Goal: Use online tool/utility: Utilize a website feature to perform a specific function

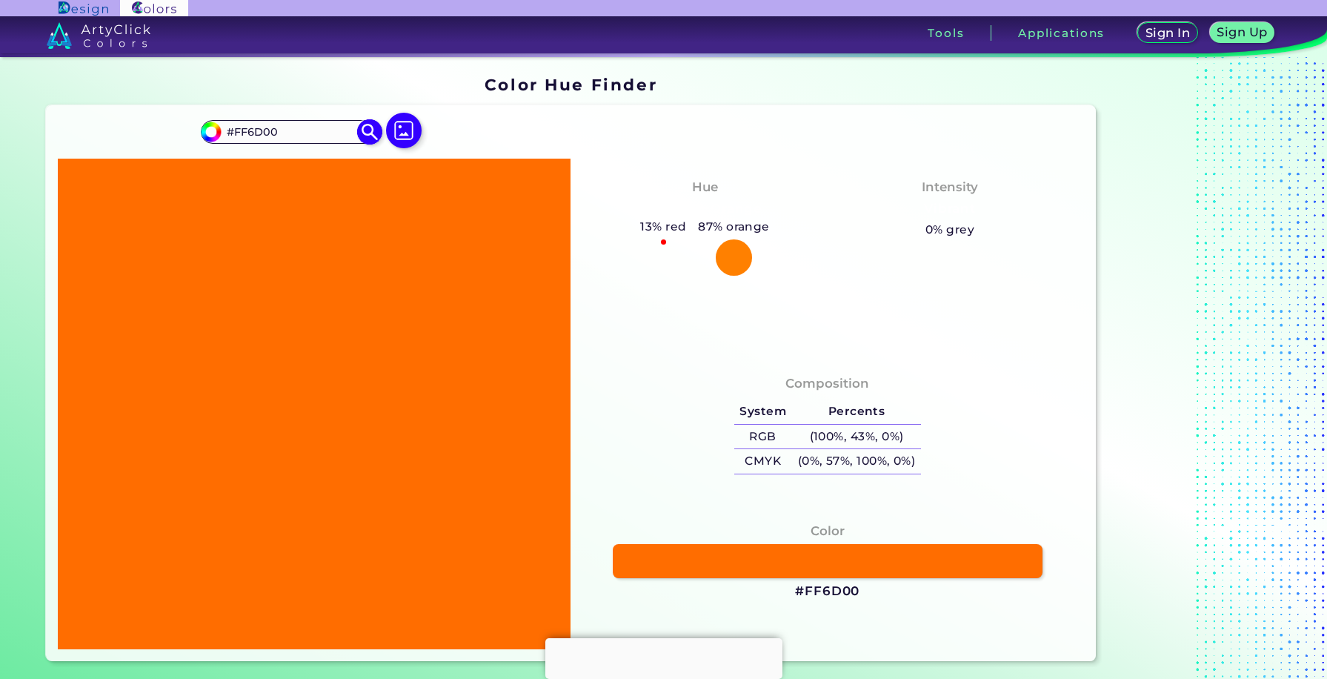
click at [249, 130] on input "#FF6D00" at bounding box center [291, 131] width 138 height 20
paste input "1e1e1e"
type input "1e1e1e"
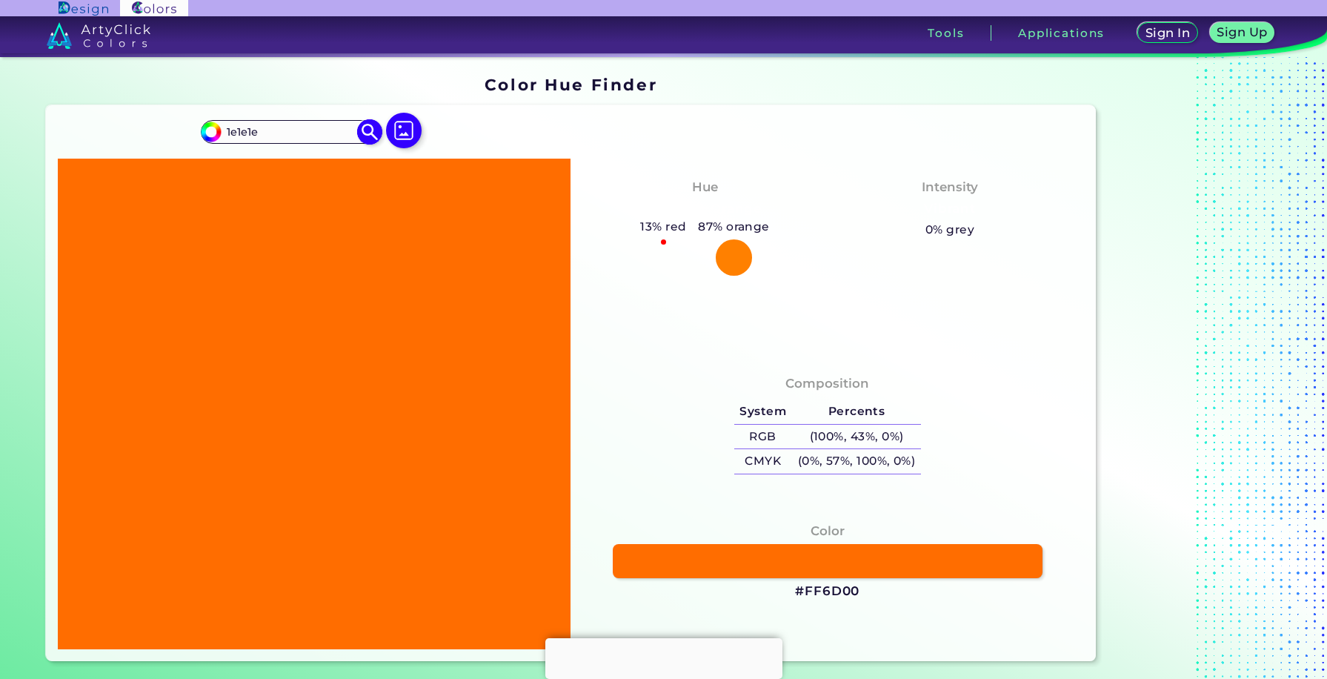
click at [370, 128] on img at bounding box center [369, 132] width 26 height 26
type input "#1e1e1e"
type input "#1E1E1E"
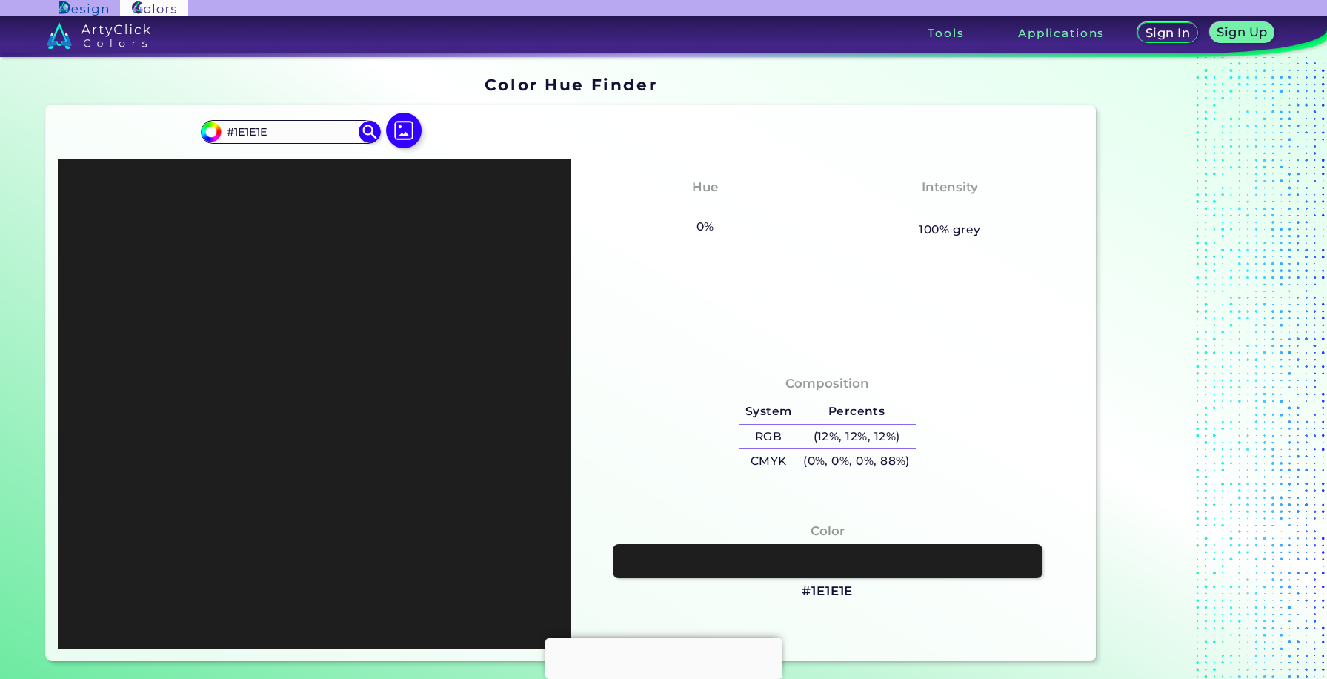
click at [704, 176] on h4 "Hue" at bounding box center [705, 186] width 26 height 21
click at [303, 133] on input "#1E1E1E" at bounding box center [291, 131] width 138 height 20
click at [371, 133] on img at bounding box center [369, 132] width 26 height 26
